Goal: Task Accomplishment & Management: Manage account settings

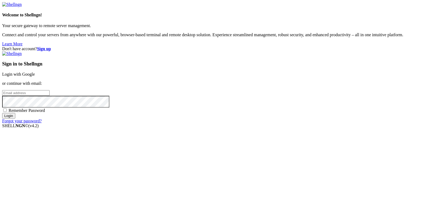
click at [35, 75] on link "Login with Google" at bounding box center [18, 74] width 33 height 5
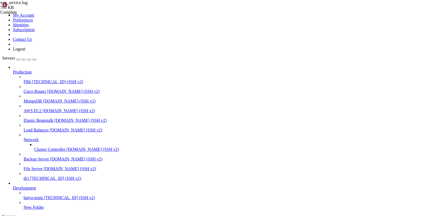
scroll to position [772311, 0]
drag, startPoint x: 363, startPoint y: 483, endPoint x: 429, endPoint y: 540, distance: 86.7
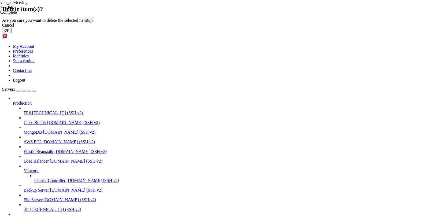
click at [12, 33] on button "OK" at bounding box center [6, 31] width 9 height 6
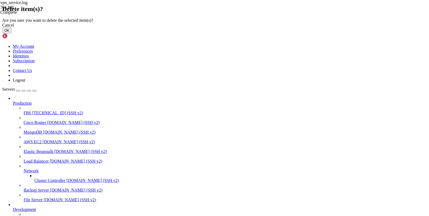
click at [12, 33] on button "OK" at bounding box center [6, 31] width 9 height 6
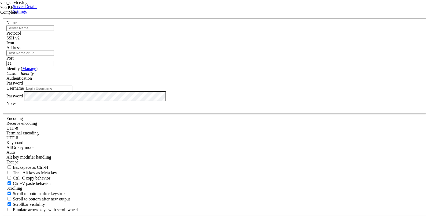
click at [54, 31] on input "text" at bounding box center [29, 28] width 47 height 6
type input "[PERSON_NAME]"
type input "fr1"
click at [203, 14] on header "Server Details Settings" at bounding box center [214, 9] width 425 height 10
click at [54, 56] on input "Address" at bounding box center [29, 53] width 47 height 6
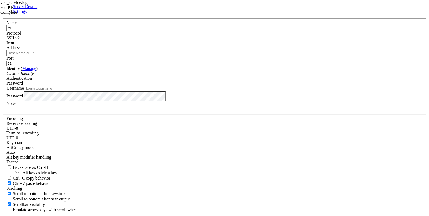
paste input "[TECHNICAL_ID]"
type input "[TECHNICAL_ID]"
click at [72, 91] on input "Username" at bounding box center [48, 89] width 47 height 6
type input "root"
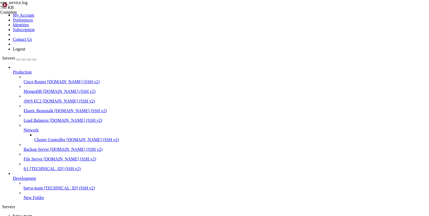
click at [30, 171] on span "[TECHNICAL_ID] (SSH v2)" at bounding box center [55, 168] width 51 height 5
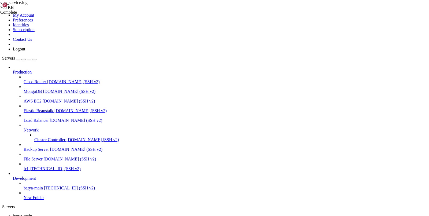
scroll to position [0, 0]
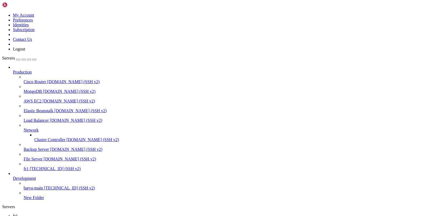
scroll to position [183, 0]
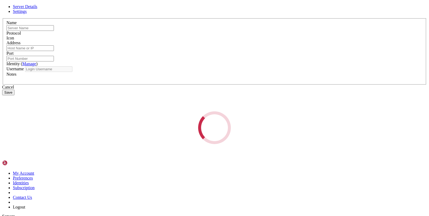
type input "fr1"
type input "[TECHNICAL_ID]"
type input "22"
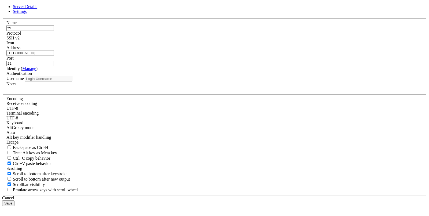
type input "root"
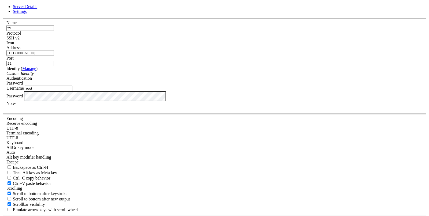
click at [54, 31] on input "fr1" at bounding box center [29, 28] width 47 height 6
type input "fr2"
click at [54, 56] on input "[TECHNICAL_ID]" at bounding box center [29, 53] width 47 height 6
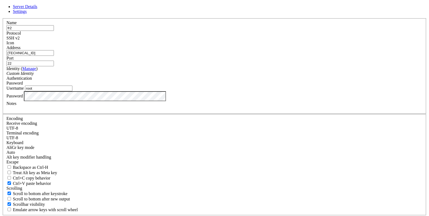
paste input "60"
type input "[TECHNICAL_ID]"
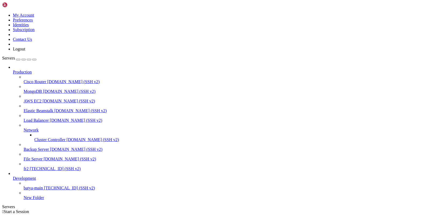
click at [29, 169] on span "fr2" at bounding box center [26, 168] width 5 height 5
click at [29, 168] on span "fr2" at bounding box center [26, 168] width 5 height 5
click at [36, 171] on span "[TECHNICAL_ID] (SSH v2)" at bounding box center [55, 168] width 51 height 5
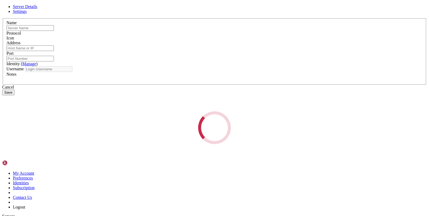
type input "fr2"
type input "[TECHNICAL_ID]"
type input "22"
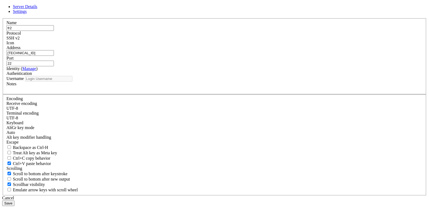
type input "root"
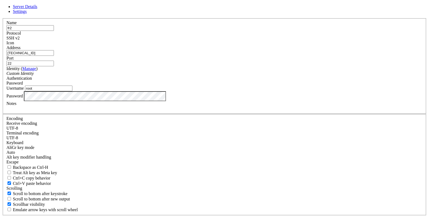
click at [54, 56] on input "[TECHNICAL_ID]" at bounding box center [29, 53] width 47 height 6
paste input "[TECHNICAL_ID]"
type input "[TECHNICAL_ID]"
click at [275, 215] on div "Cancel Save" at bounding box center [214, 220] width 425 height 10
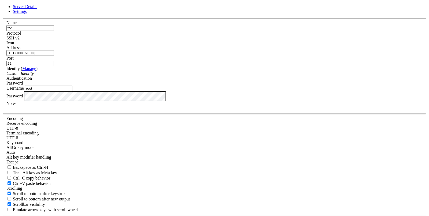
click at [275, 215] on div "Cancel Save" at bounding box center [214, 220] width 425 height 10
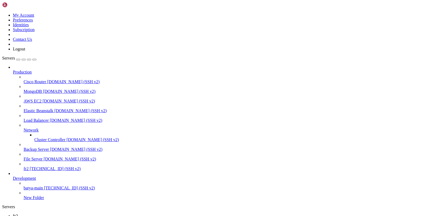
click at [29, 171] on span "fr2" at bounding box center [26, 168] width 5 height 5
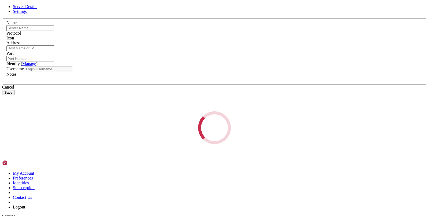
type input "fr2"
type input "[TECHNICAL_ID]"
type input "22"
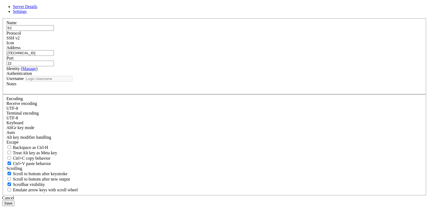
type input "root"
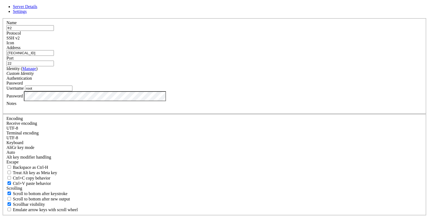
click at [54, 56] on input "[TECHNICAL_ID]" at bounding box center [29, 53] width 47 height 6
paste input "[TECHNICAL_ID]"
type input "[TECHNICAL_ID]"
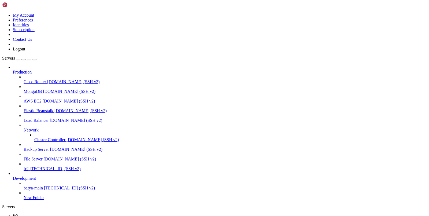
click at [29, 171] on span "fr2" at bounding box center [26, 168] width 5 height 5
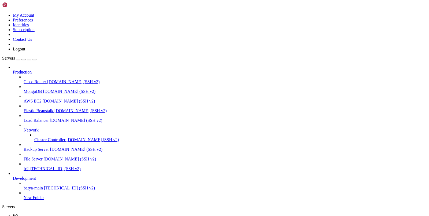
scroll to position [214, 0]
